Goal: Find contact information: Find contact information

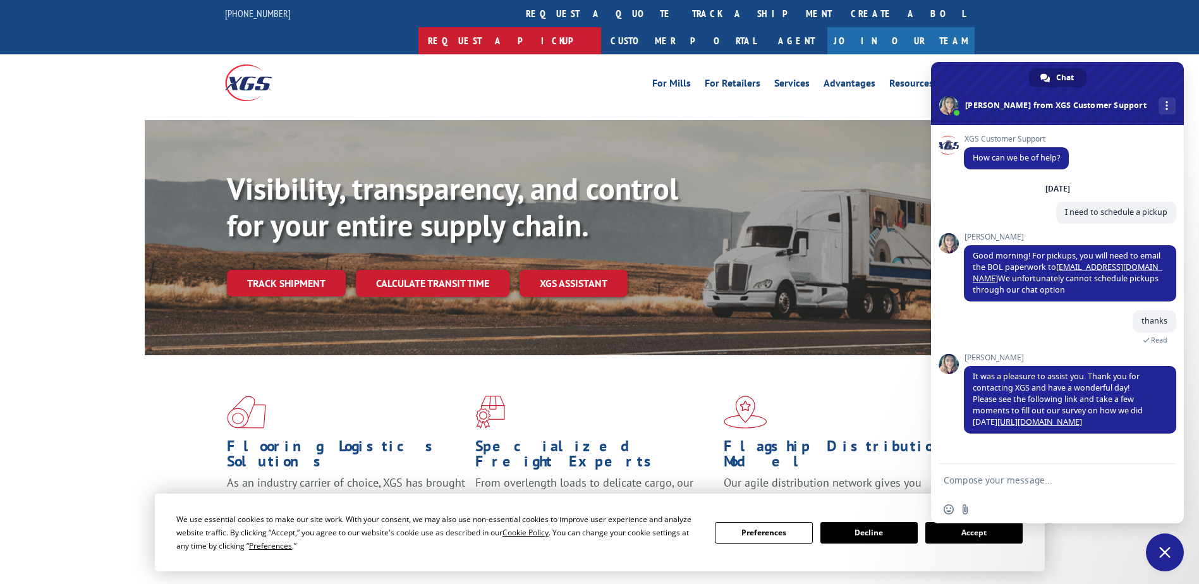
click at [601, 27] on link "Request a pickup" at bounding box center [509, 40] width 183 height 27
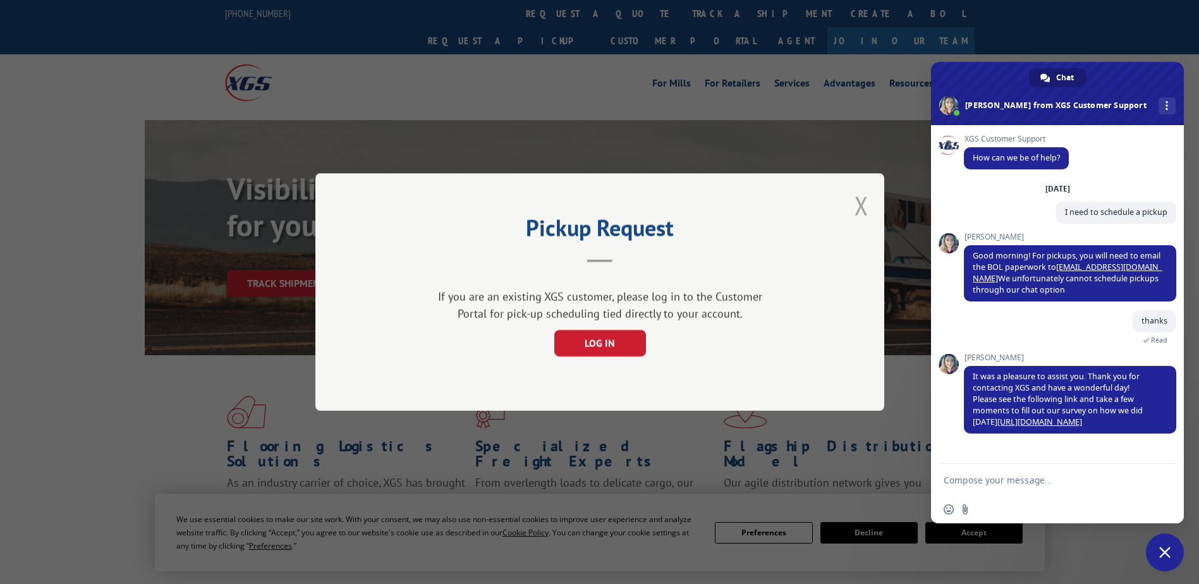
click at [855, 205] on button "Close modal" at bounding box center [862, 206] width 14 height 34
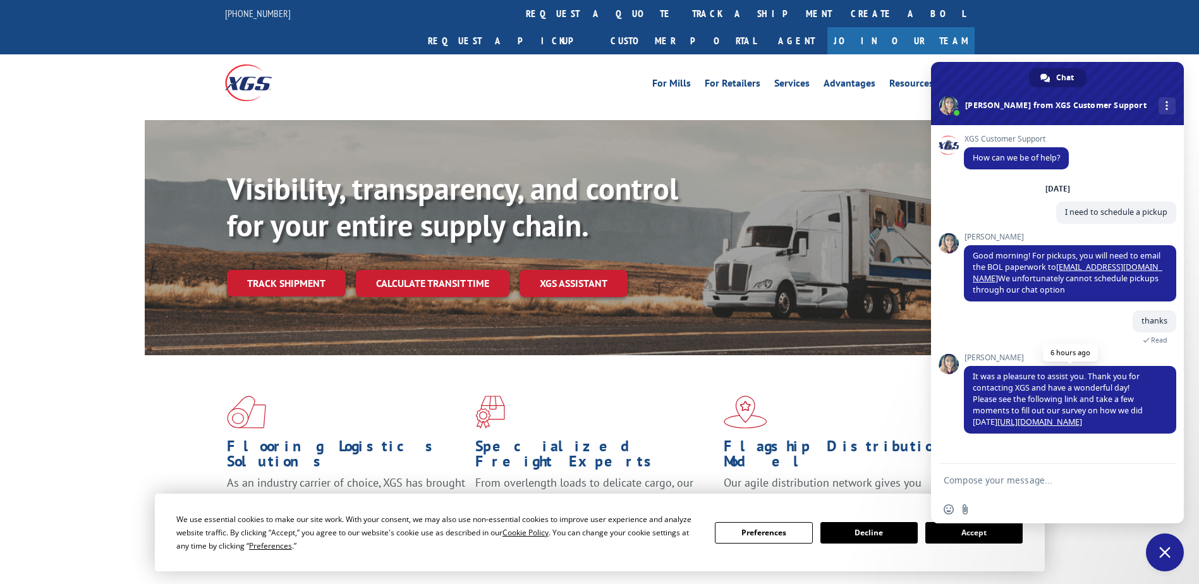
click at [1045, 422] on link "[URL][DOMAIN_NAME]" at bounding box center [1039, 422] width 85 height 11
click at [1110, 269] on link "[EMAIL_ADDRESS][DOMAIN_NAME]" at bounding box center [1068, 273] width 190 height 22
